Goal: Task Accomplishment & Management: Complete application form

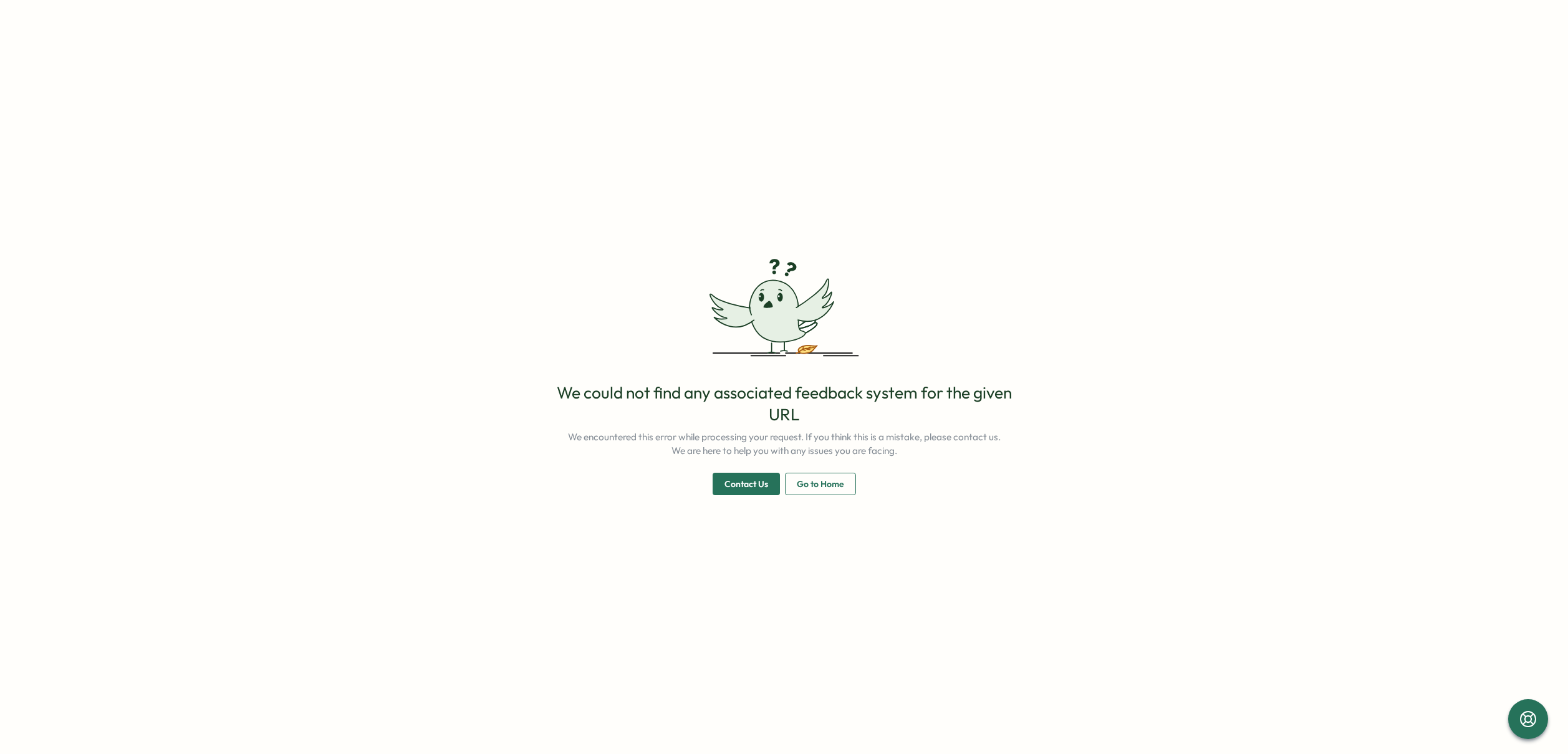
click at [806, 488] on span "Go to Home" at bounding box center [821, 484] width 48 height 21
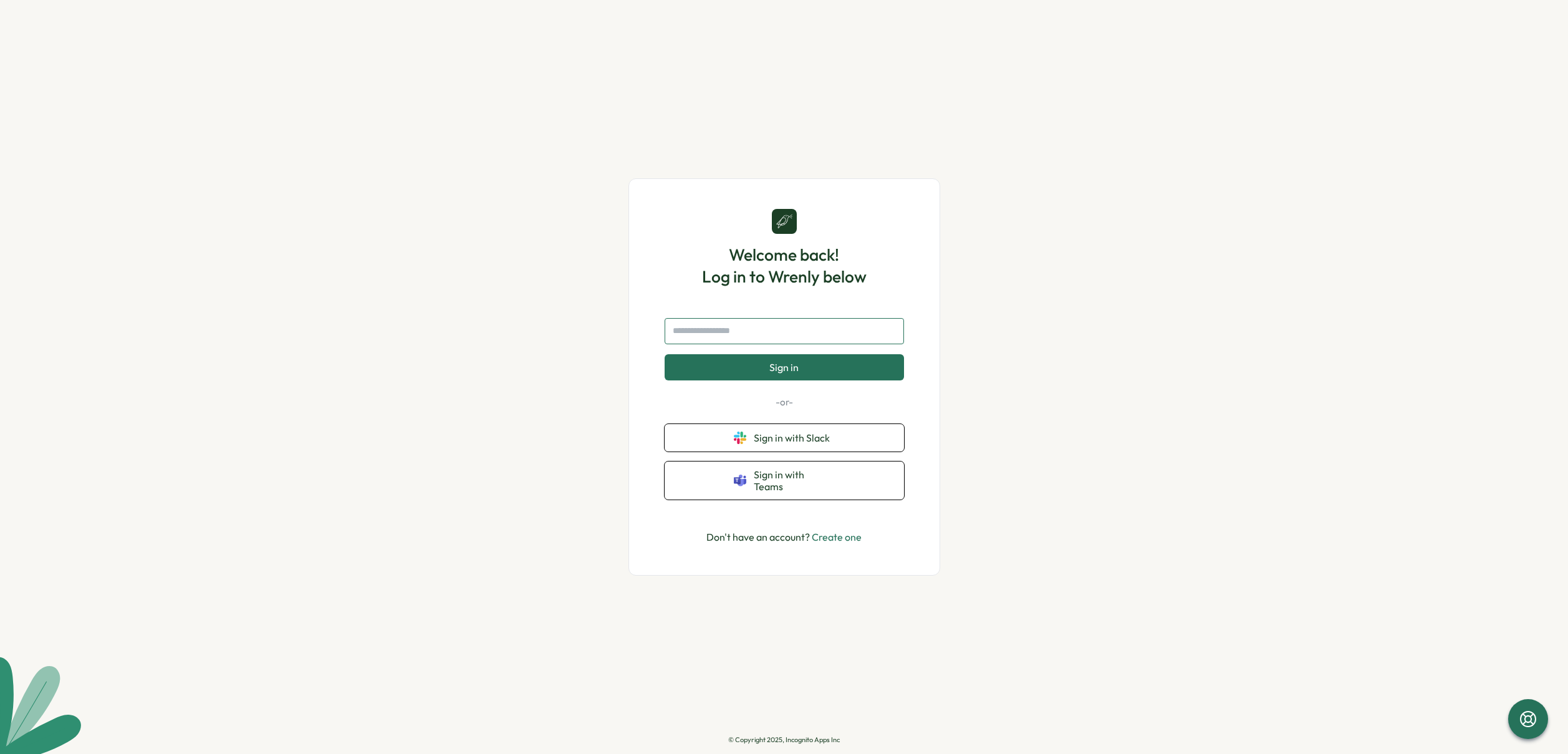
click at [766, 333] on input "text" at bounding box center [784, 331] width 239 height 26
click at [825, 437] on span "Sign in with Slack" at bounding box center [795, 437] width 81 height 12
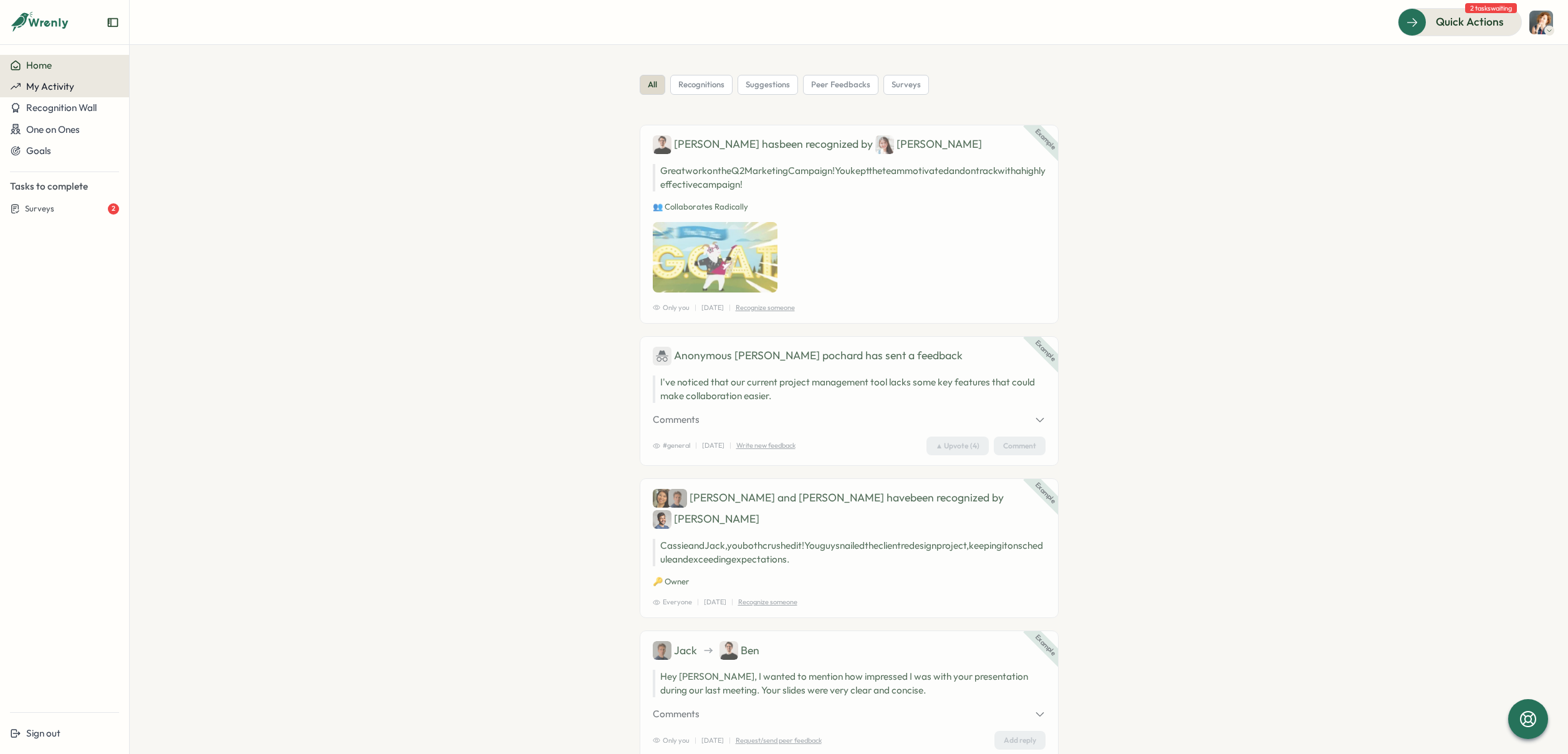
click at [41, 81] on span "My Activity" at bounding box center [50, 86] width 48 height 12
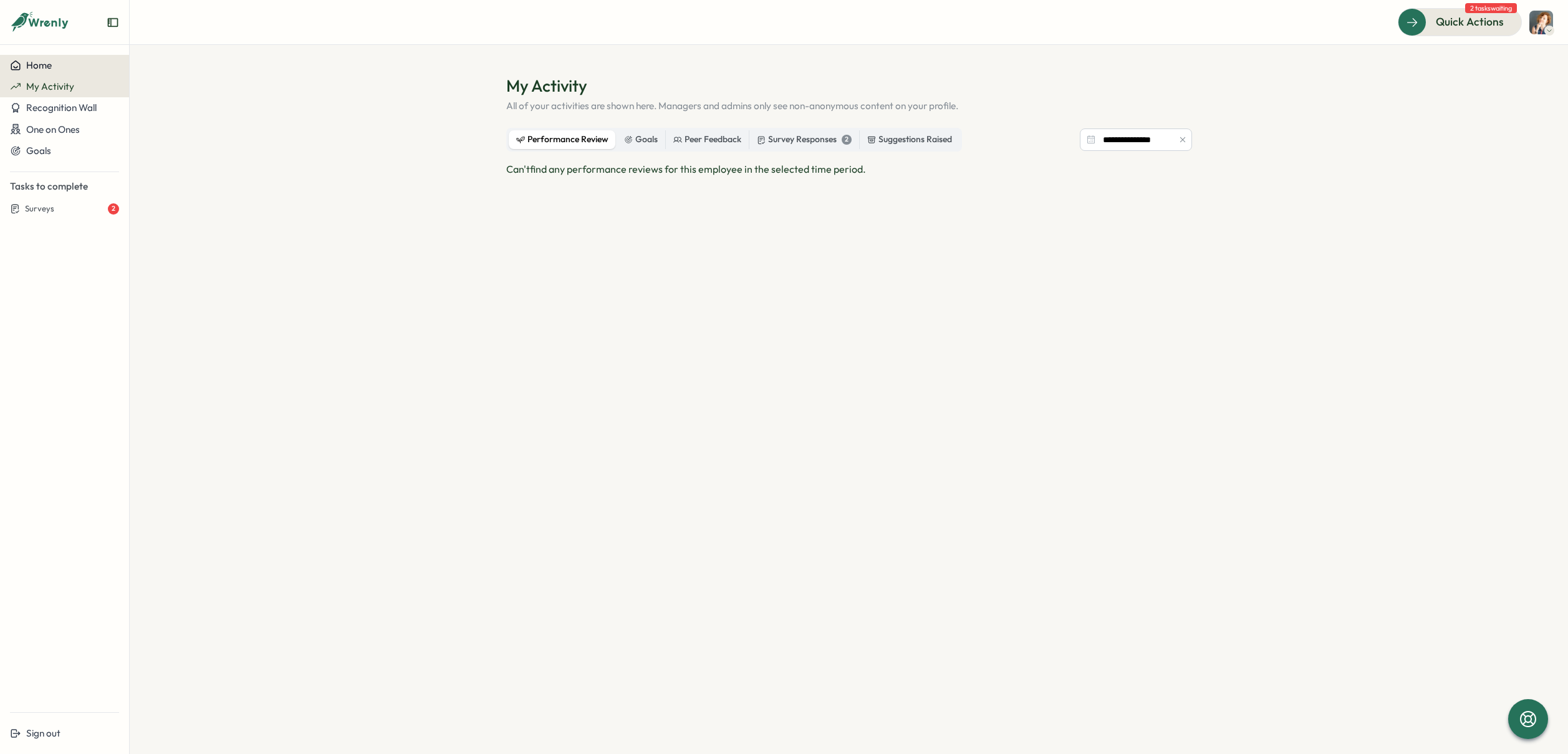
click at [43, 64] on span "Home" at bounding box center [38, 64] width 25 height 12
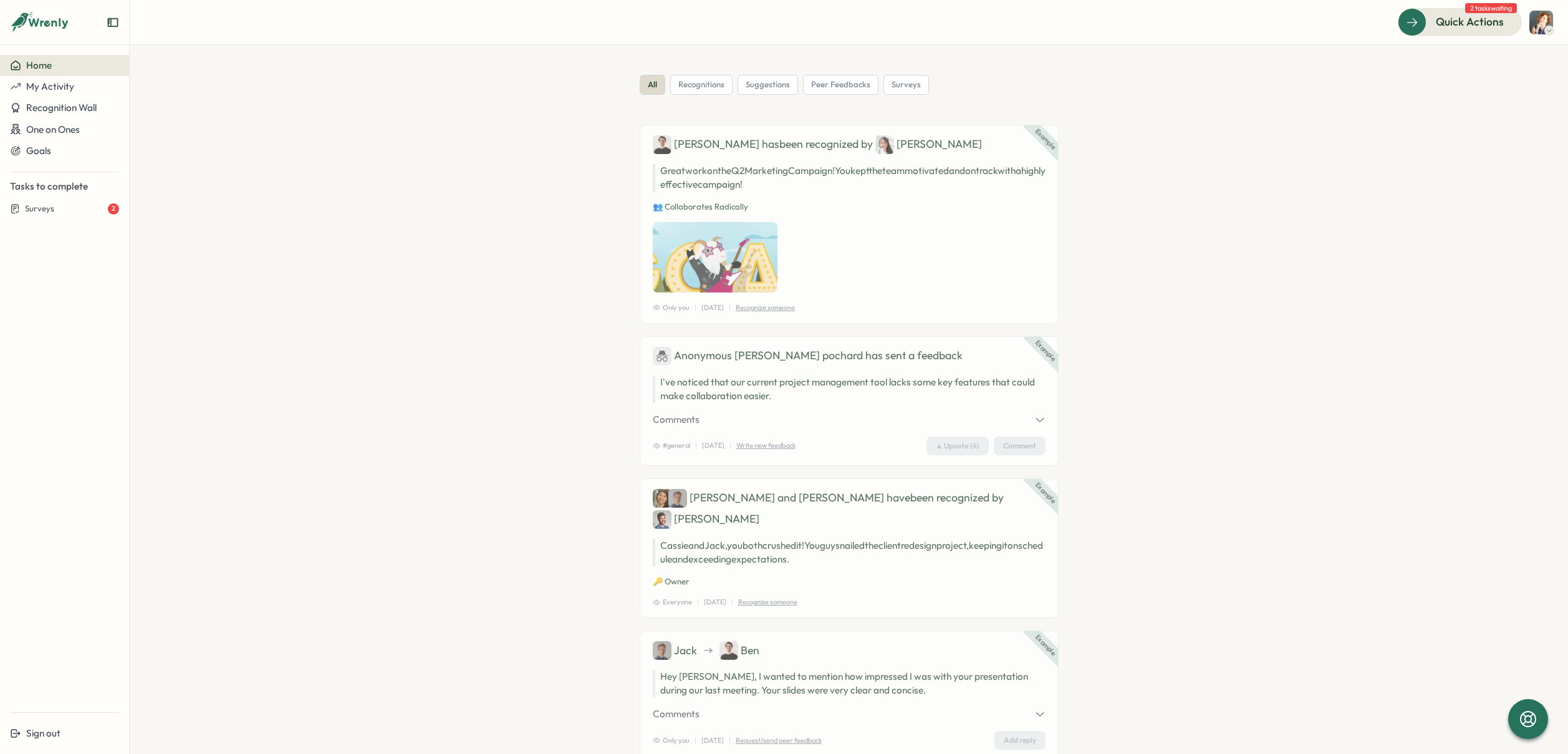
click at [48, 187] on p "Tasks to complete" at bounding box center [64, 186] width 109 height 14
click at [41, 210] on span "Surveys" at bounding box center [40, 209] width 29 height 12
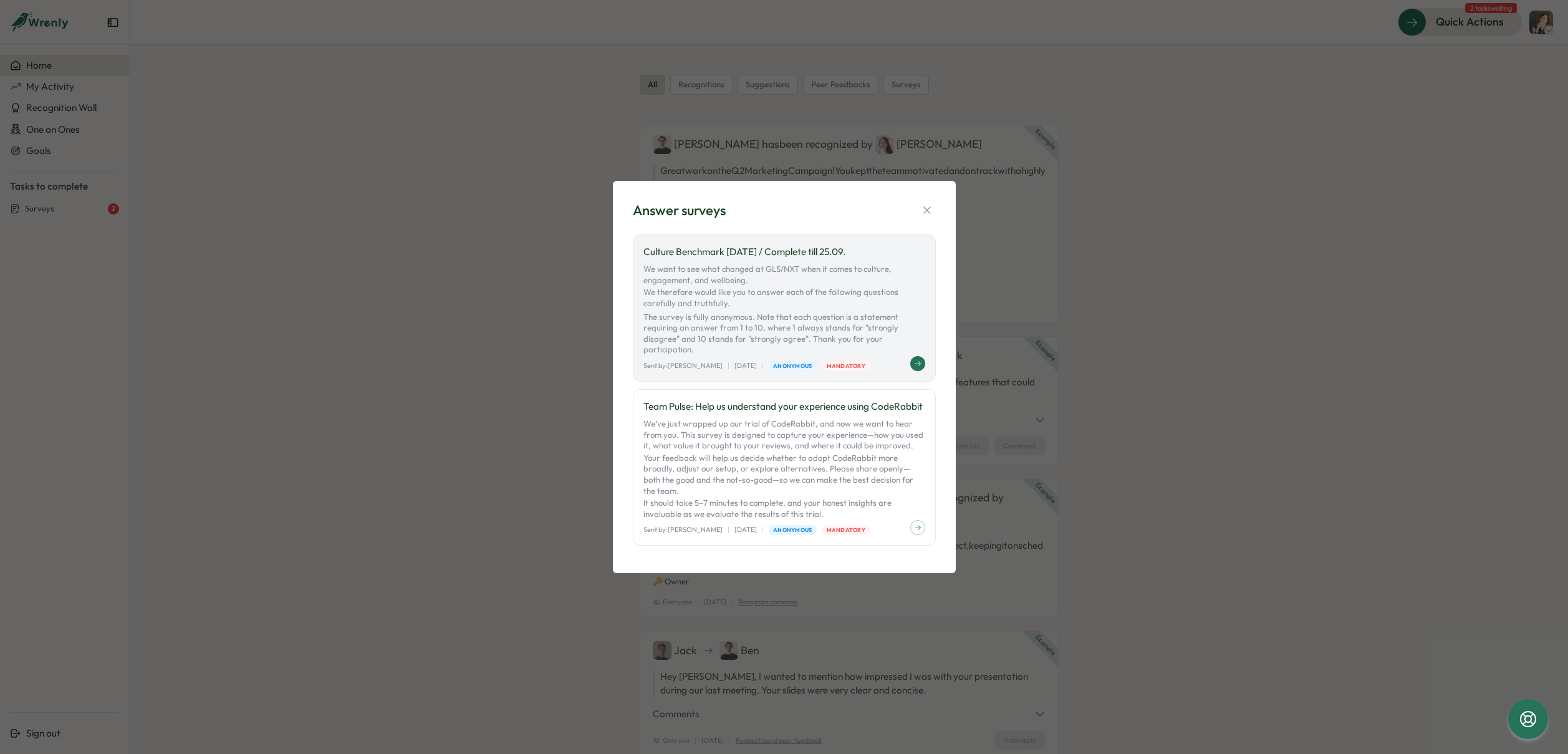
click at [917, 367] on icon at bounding box center [917, 364] width 8 height 8
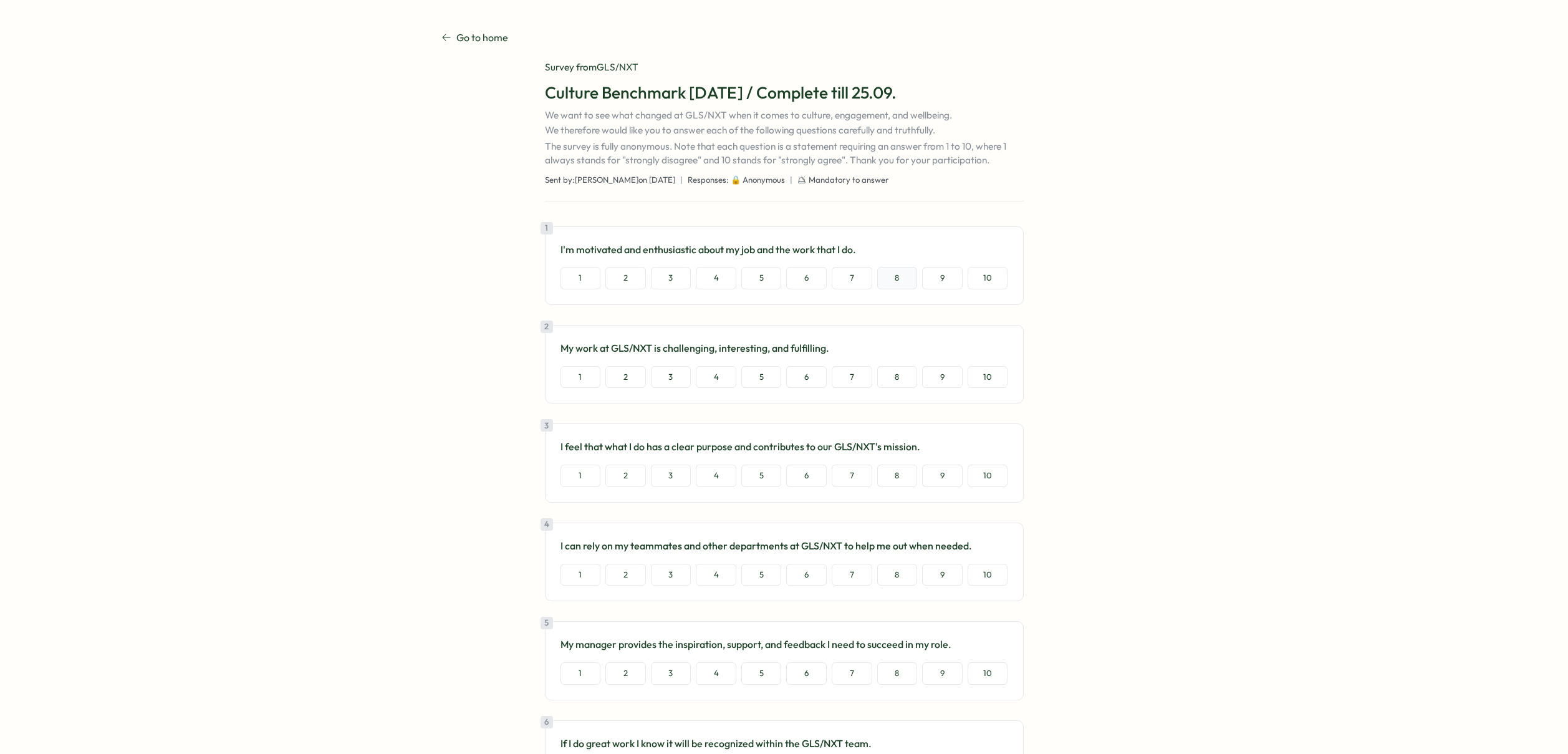
click at [898, 273] on button "8" at bounding box center [897, 278] width 41 height 22
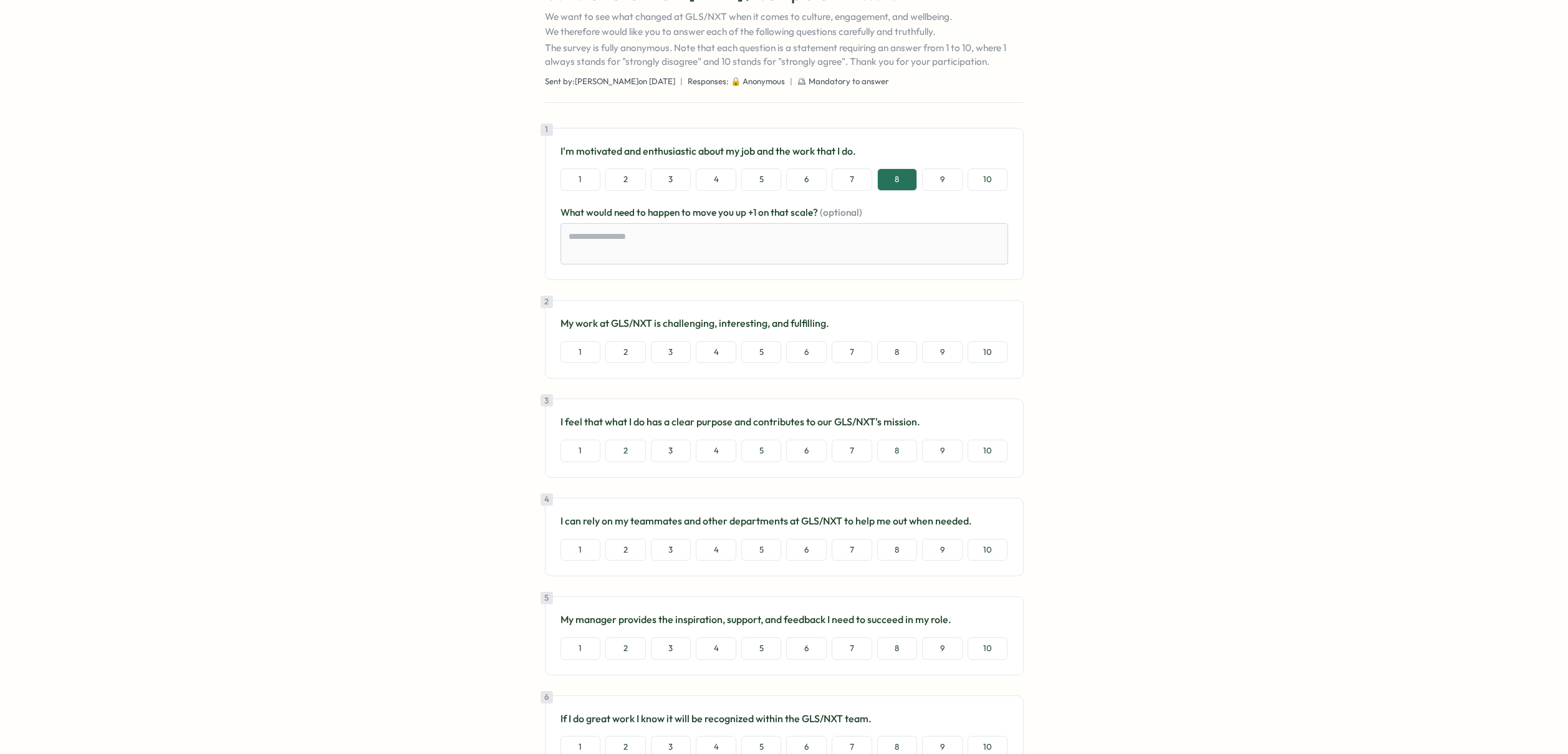
scroll to position [98, 0]
click at [846, 451] on button "7" at bounding box center [852, 451] width 41 height 22
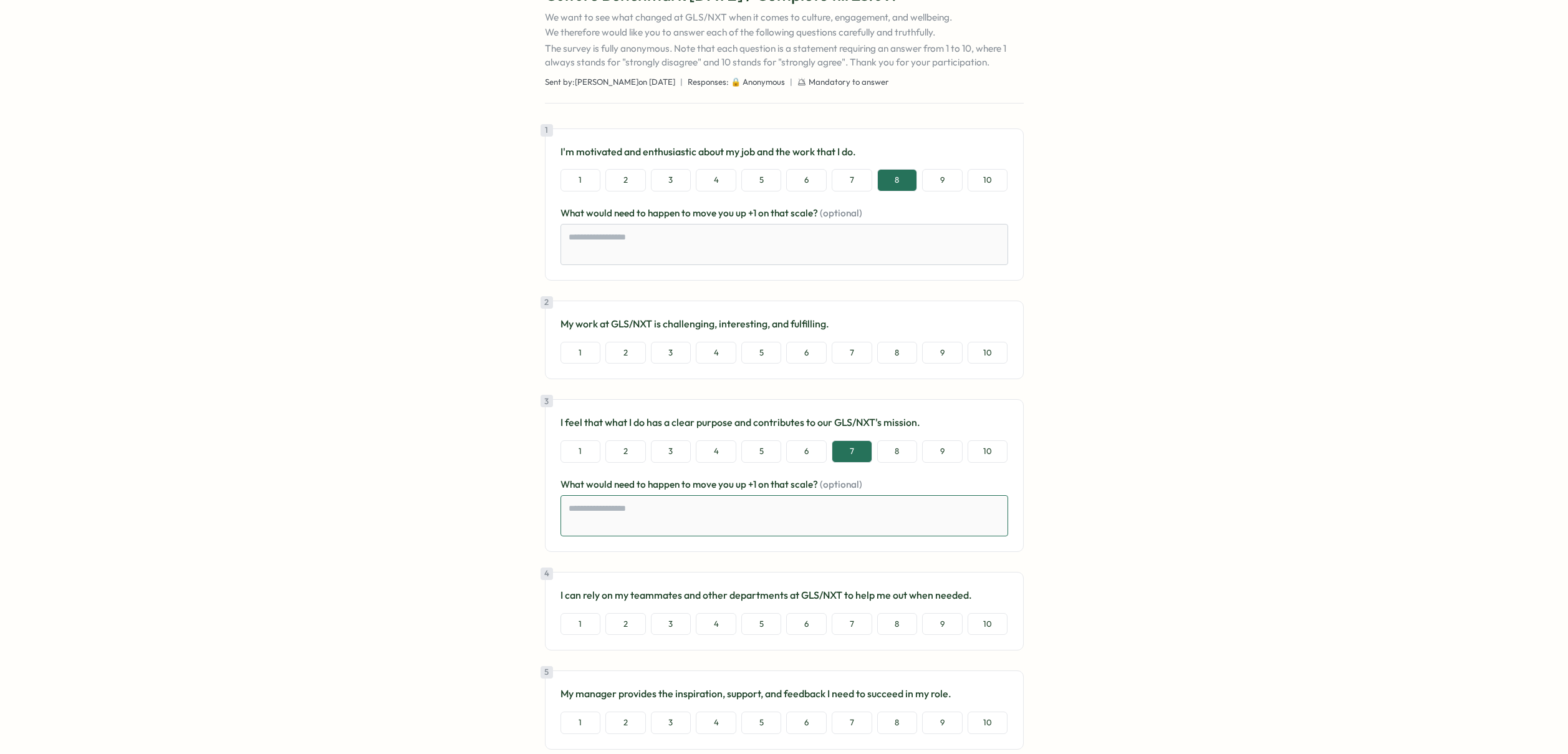
click at [674, 514] on textarea at bounding box center [785, 515] width 448 height 41
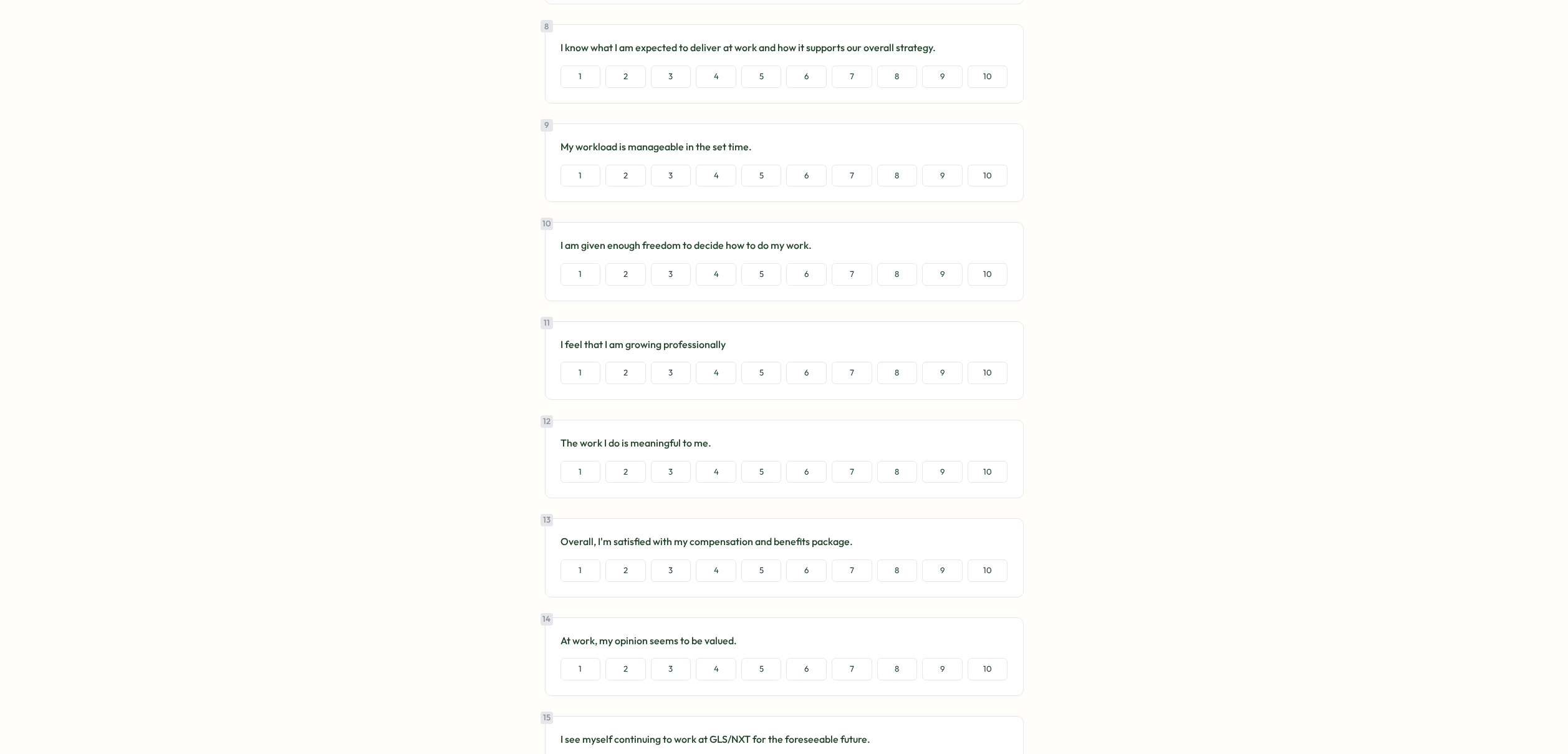
scroll to position [1523, 0]
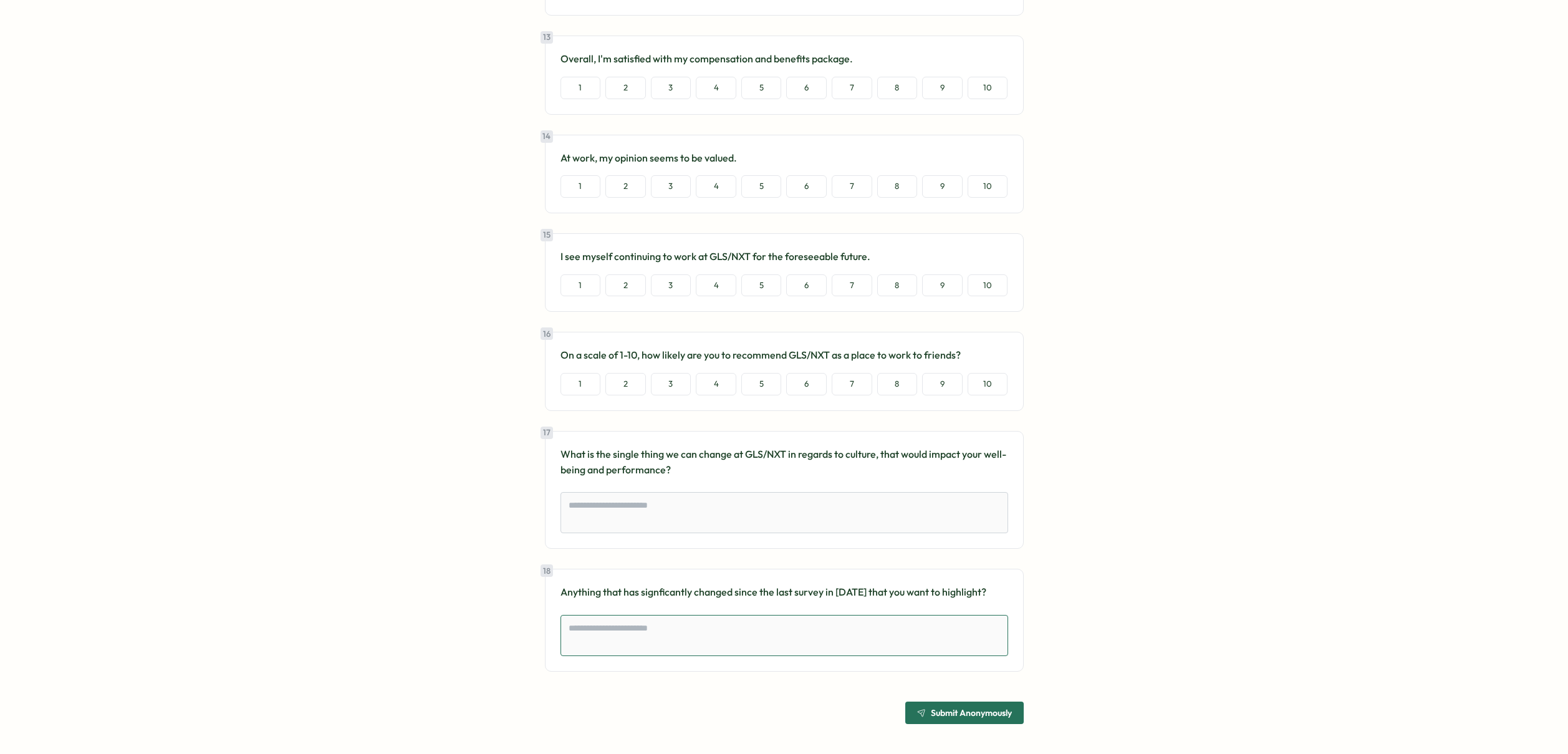
click at [705, 632] on textarea at bounding box center [785, 635] width 448 height 41
type textarea "*"
click at [946, 285] on button "9" at bounding box center [942, 285] width 41 height 22
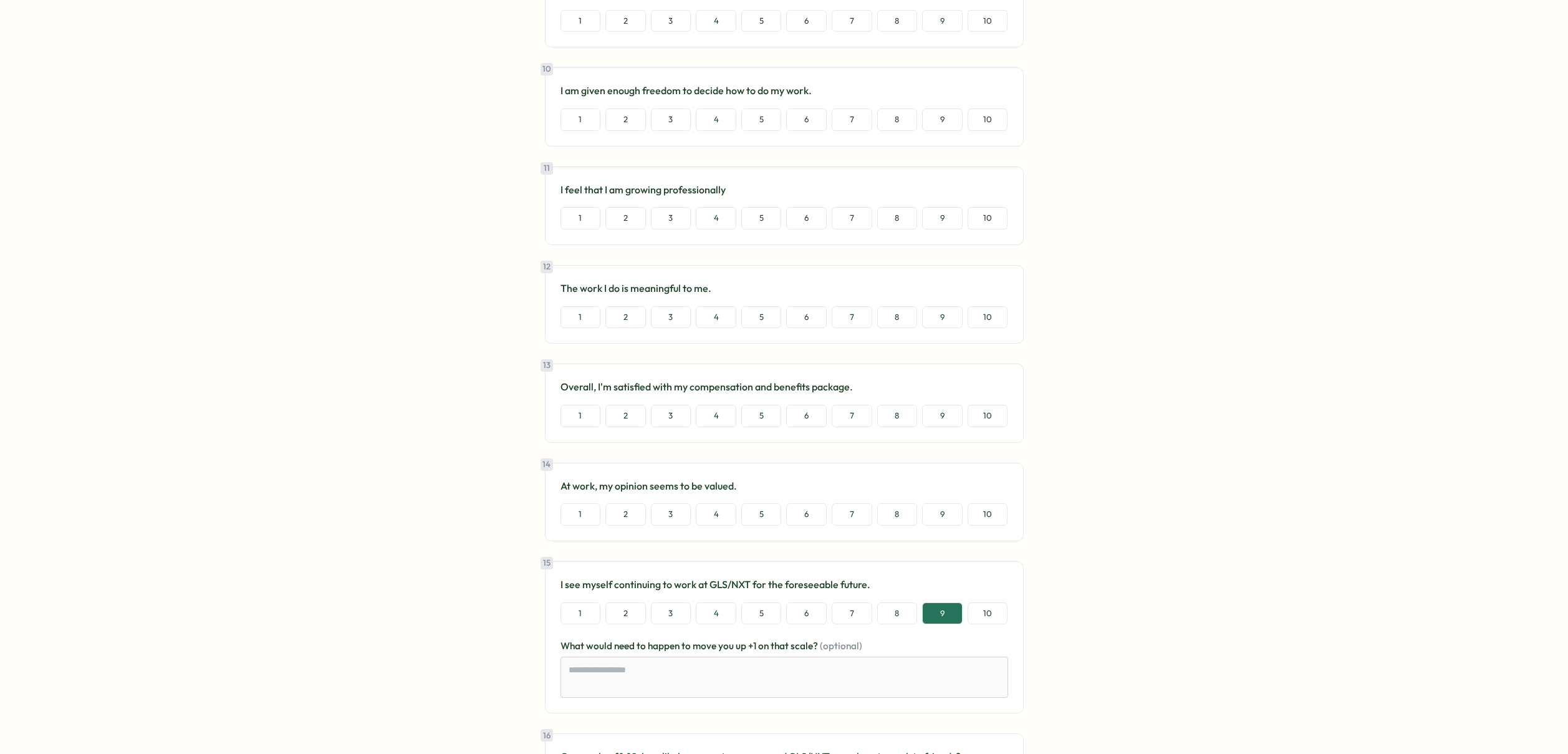
scroll to position [1192, 0]
click at [896, 215] on button "8" at bounding box center [897, 220] width 41 height 22
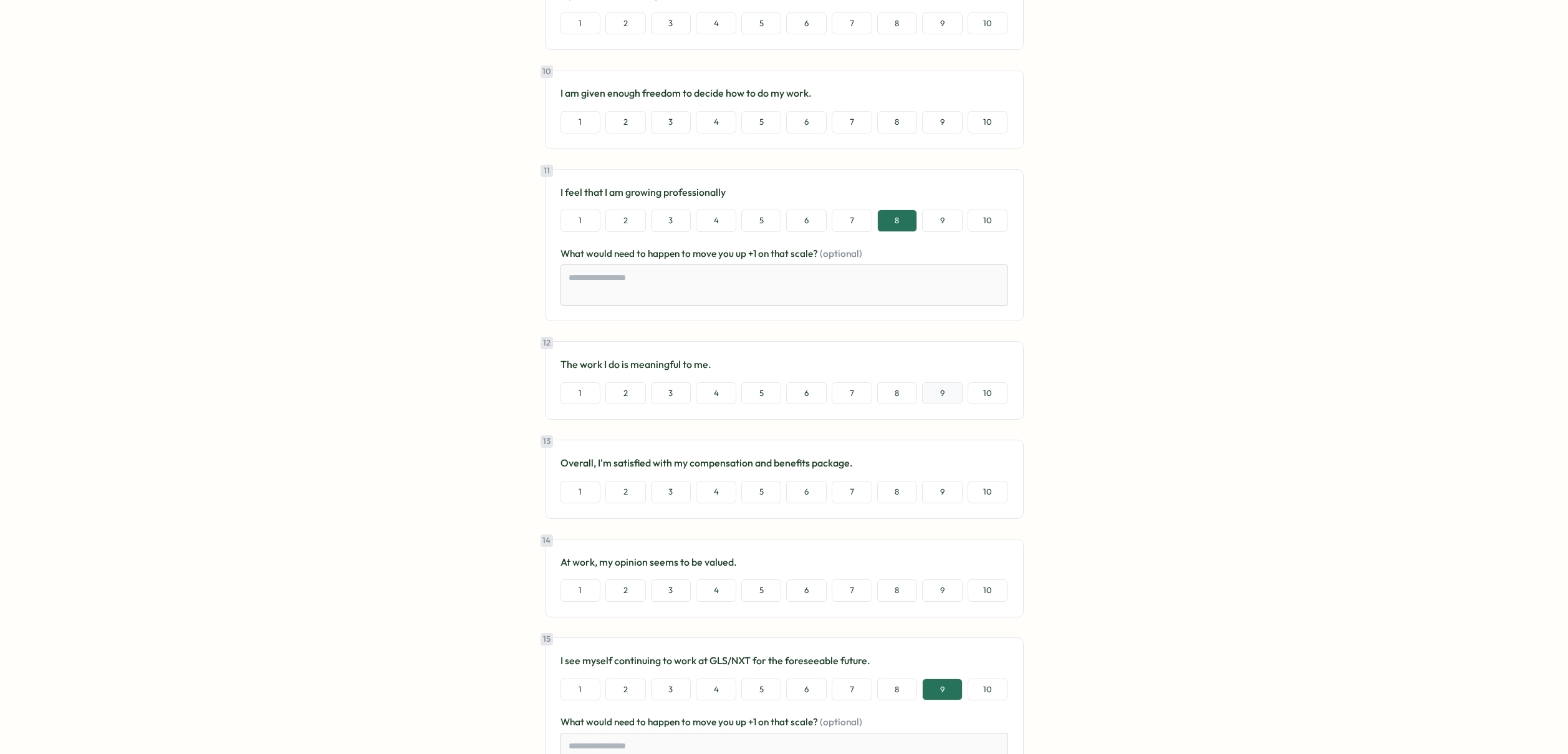
click at [936, 391] on button "9" at bounding box center [942, 393] width 41 height 22
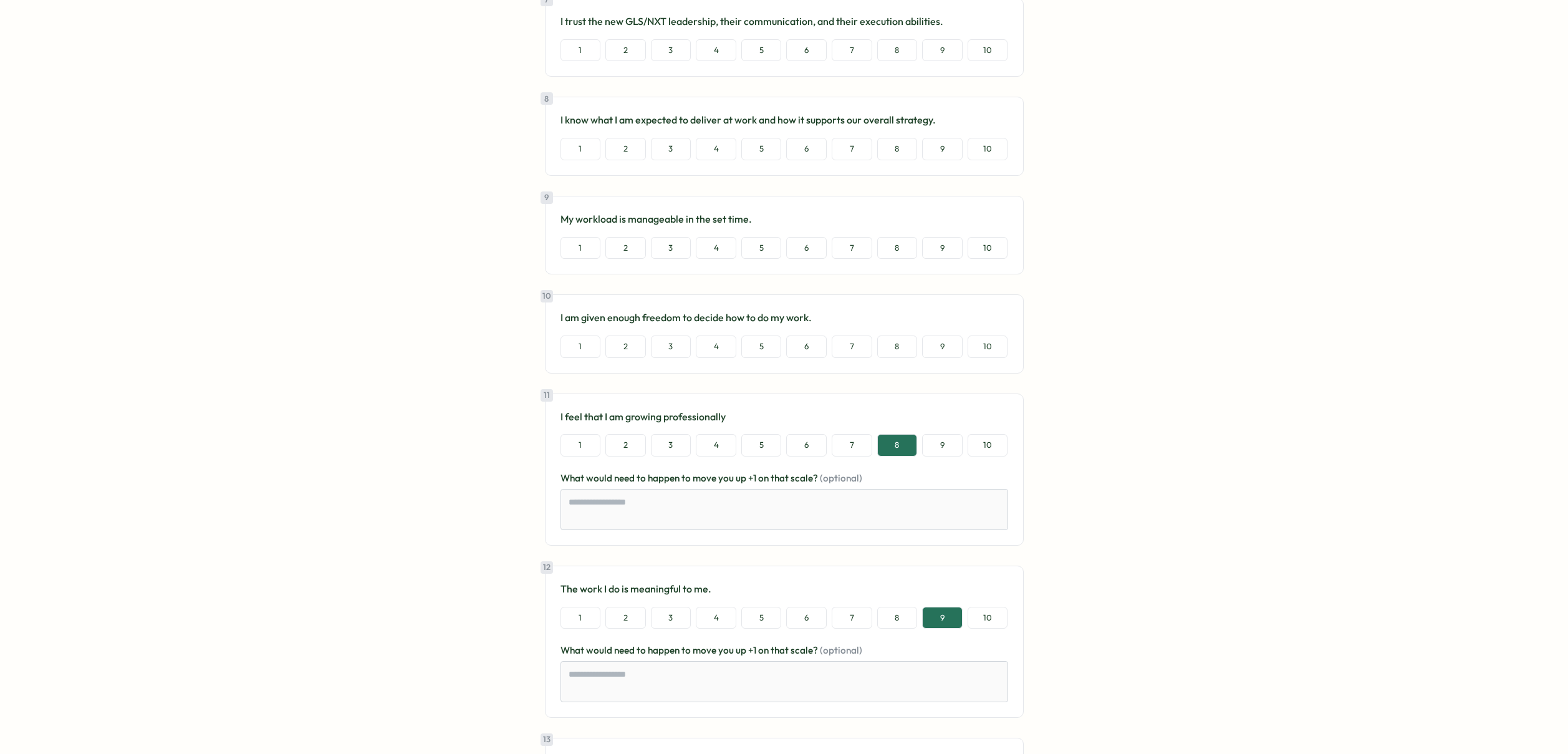
scroll to position [967, 0]
click at [898, 347] on button "8" at bounding box center [897, 347] width 41 height 22
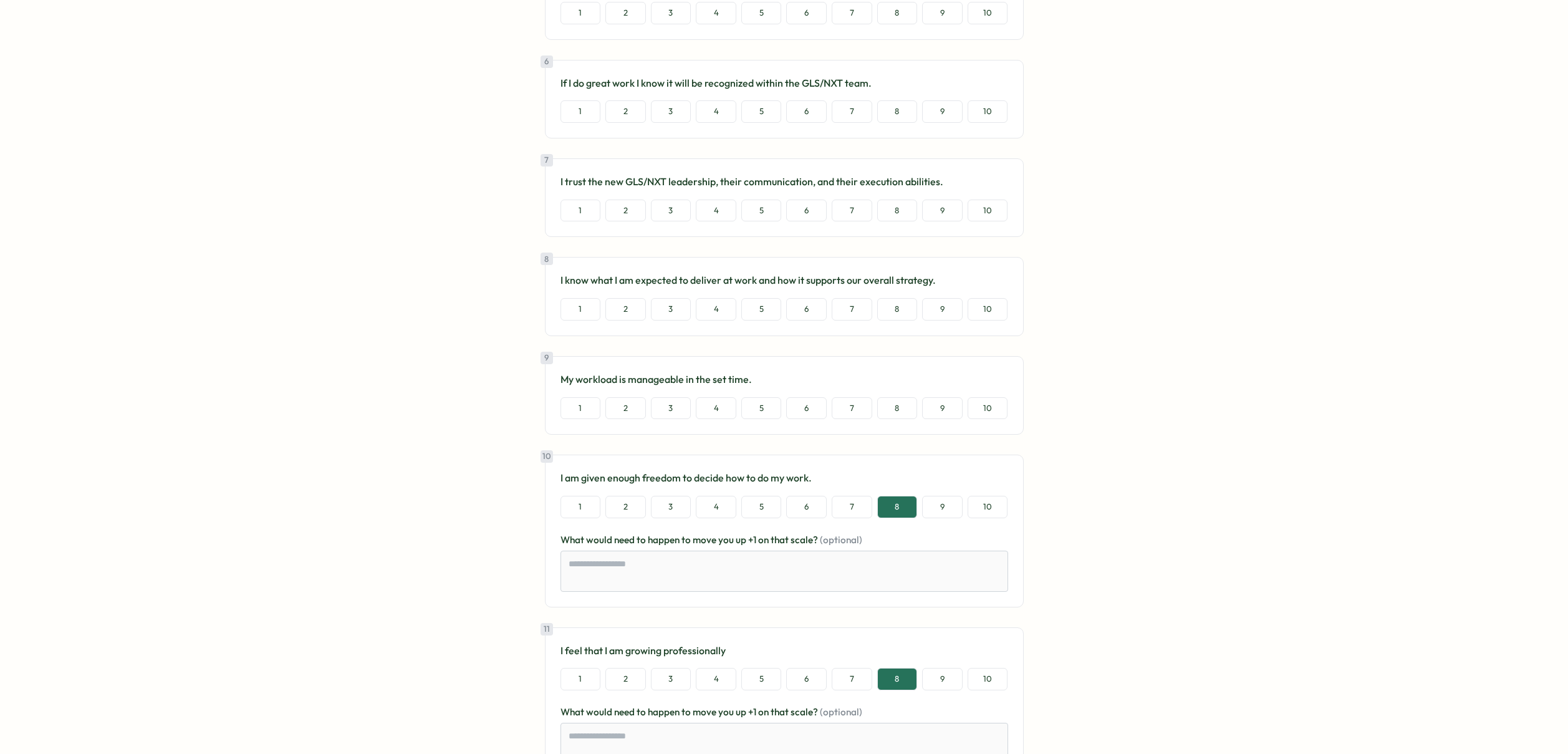
scroll to position [787, 0]
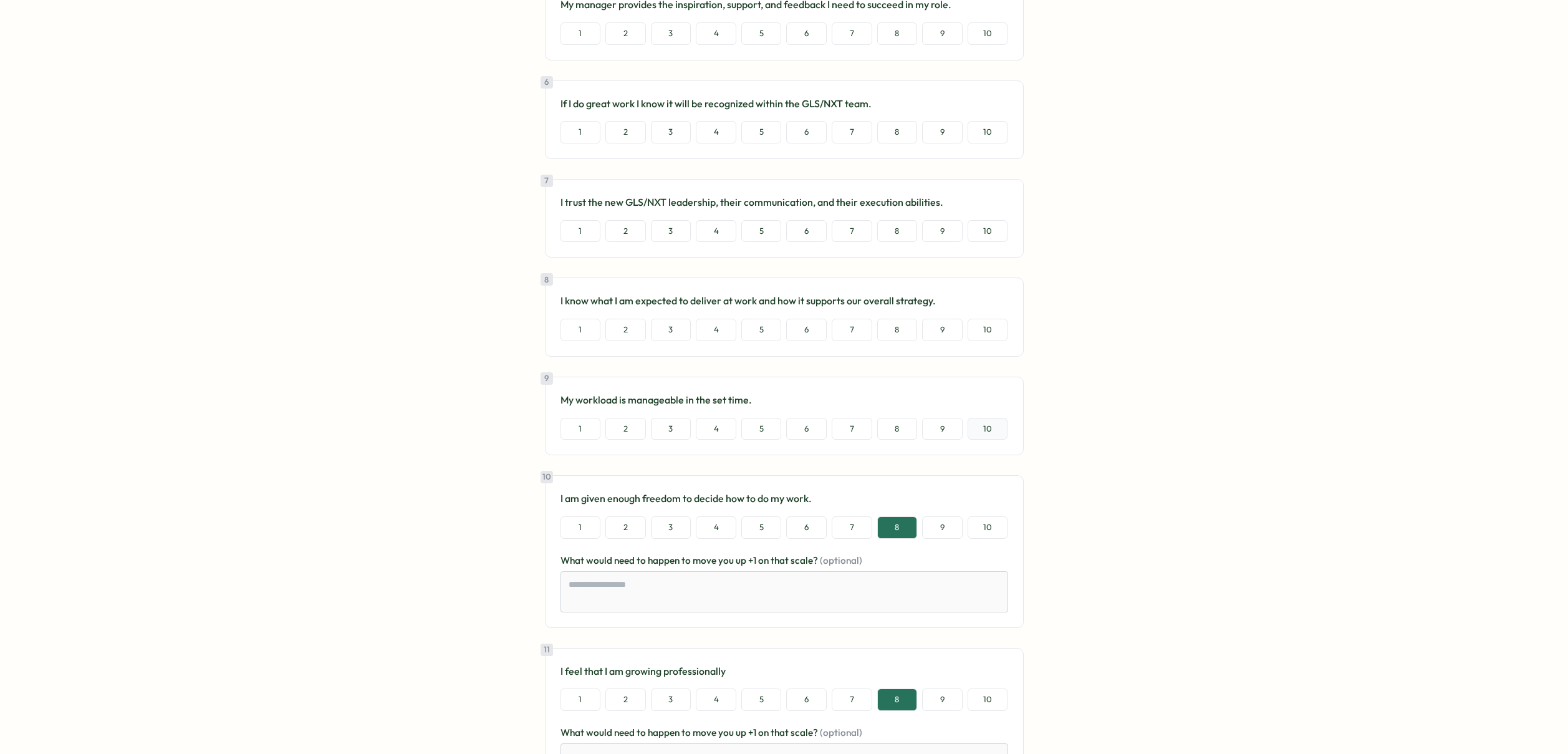
click at [990, 424] on button "10" at bounding box center [987, 429] width 41 height 22
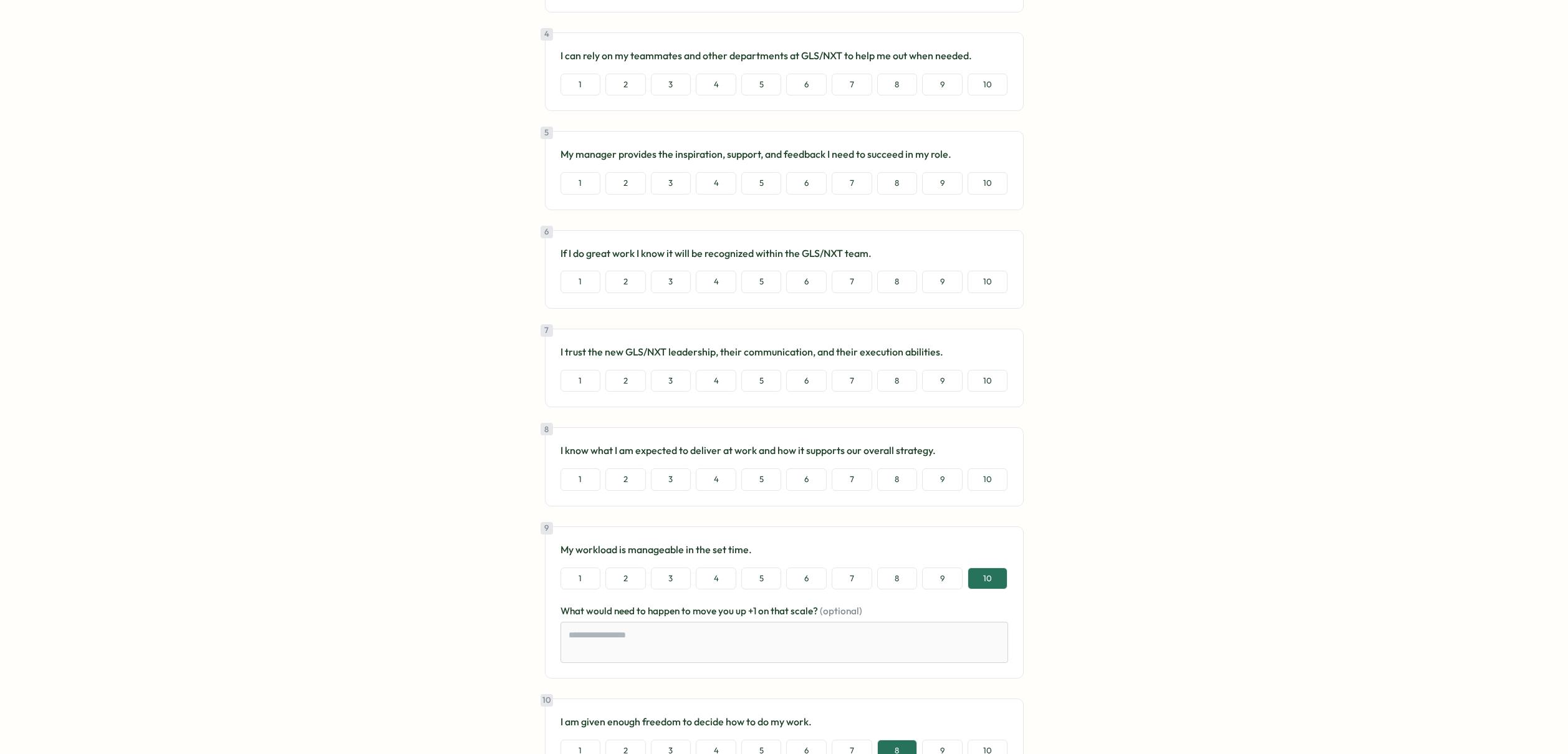
scroll to position [621, 0]
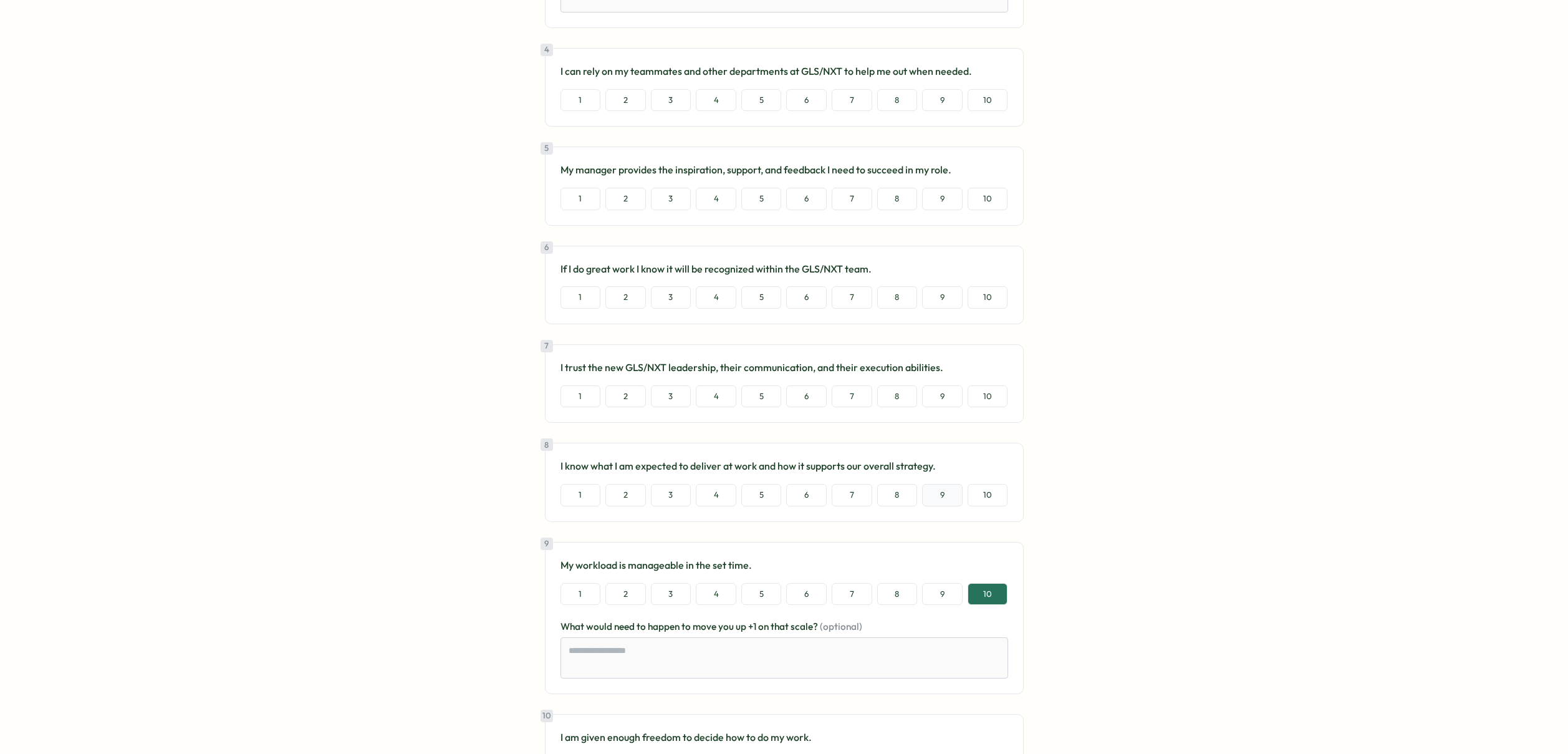
click at [937, 491] on button "9" at bounding box center [942, 495] width 41 height 22
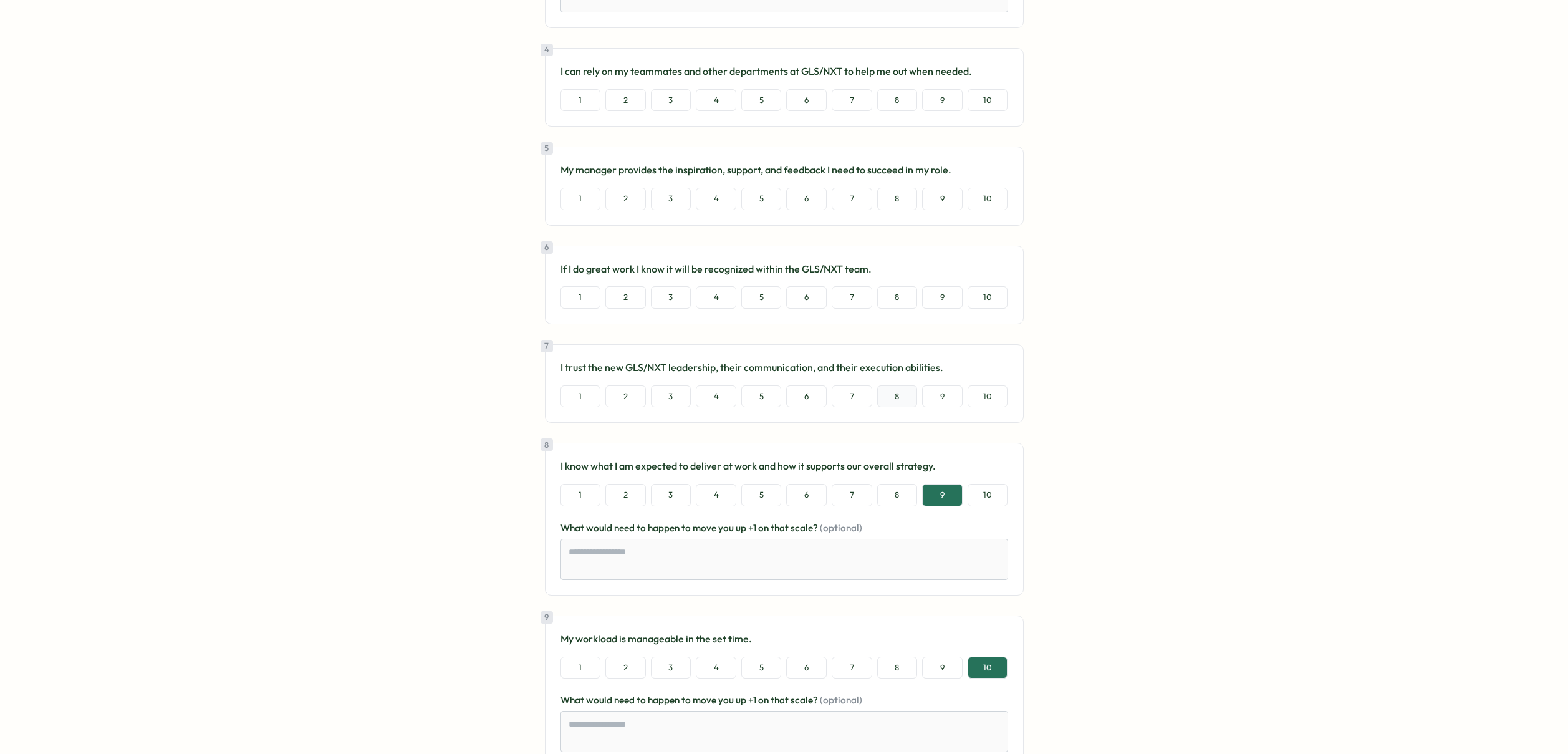
click at [898, 391] on button "8" at bounding box center [897, 396] width 41 height 22
type textarea "*"
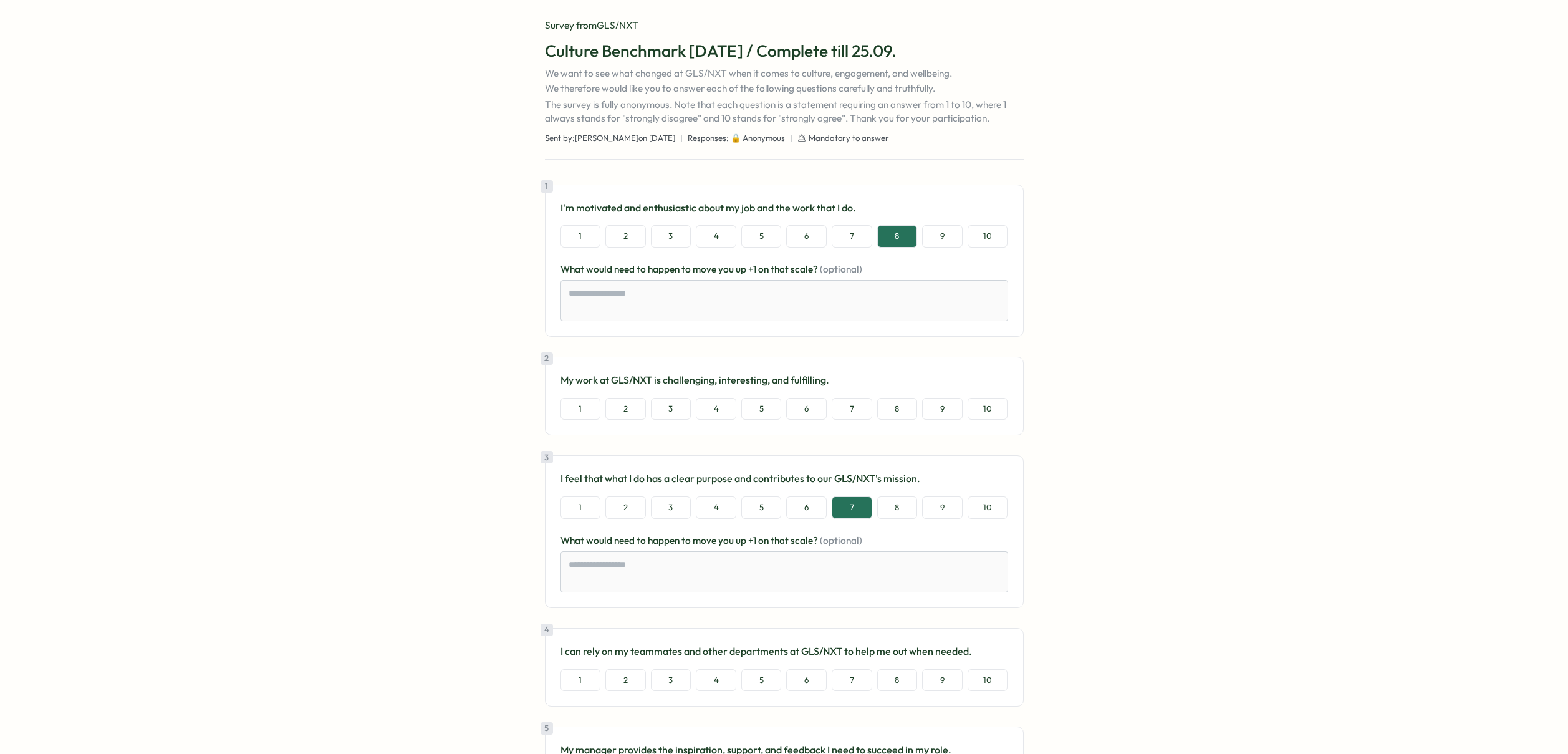
scroll to position [0, 0]
